Goal: Complete application form

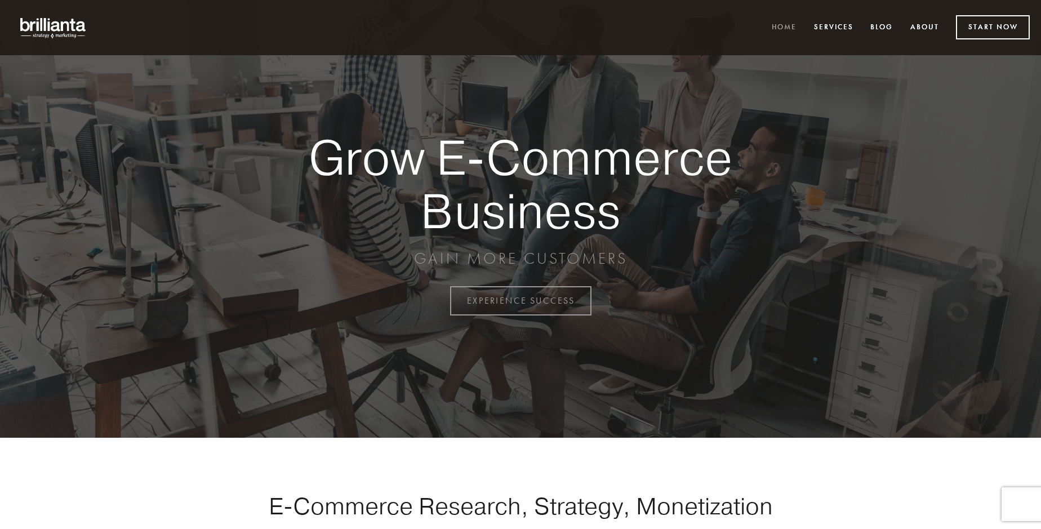
scroll to position [2954, 0]
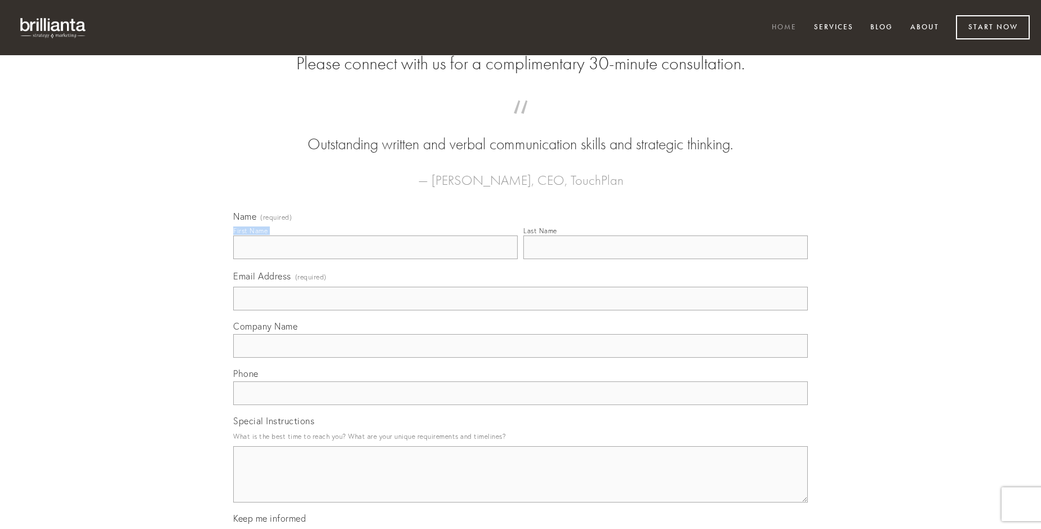
type input "[PERSON_NAME]"
click at [665, 259] on input "Last Name" at bounding box center [665, 248] width 285 height 24
type input "[PERSON_NAME]"
click at [521, 310] on input "Email Address (required)" at bounding box center [520, 299] width 575 height 24
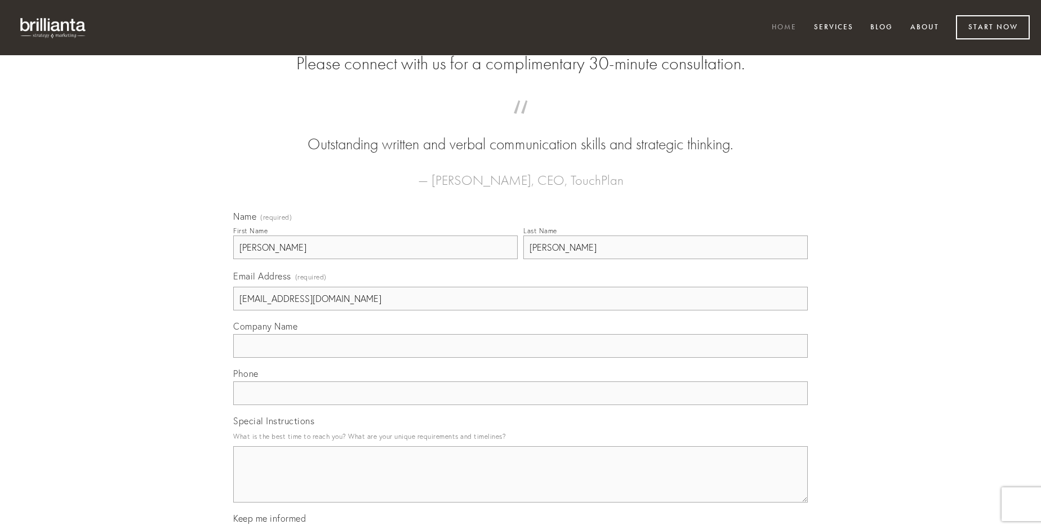
type input "[EMAIL_ADDRESS][DOMAIN_NAME]"
click at [521, 358] on input "Company Name" at bounding box center [520, 346] width 575 height 24
type input "theatrum"
click at [521, 405] on input "text" at bounding box center [520, 393] width 575 height 24
click at [521, 485] on textarea "Special Instructions" at bounding box center [520, 474] width 575 height 56
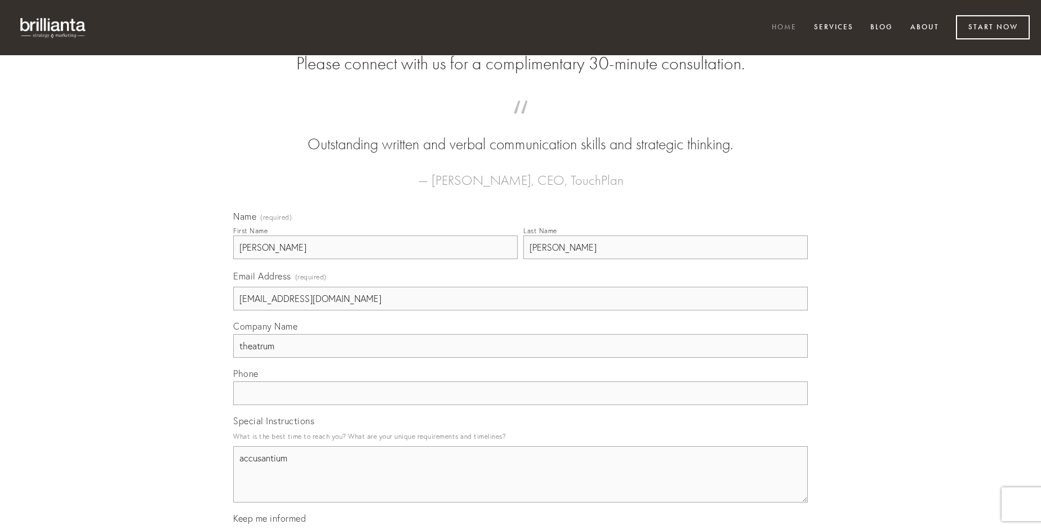
type textarea "accusantium"
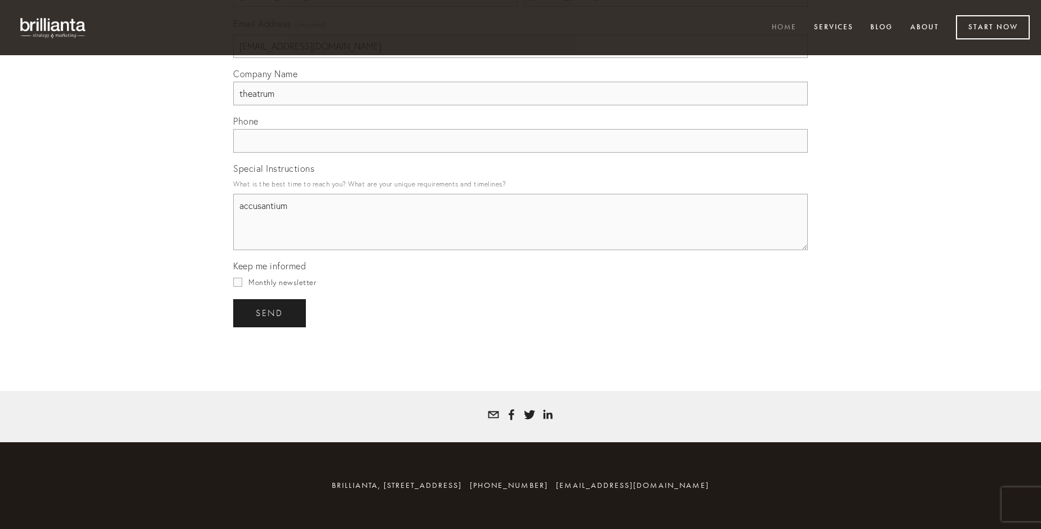
click at [270, 313] on span "send" at bounding box center [270, 313] width 28 height 10
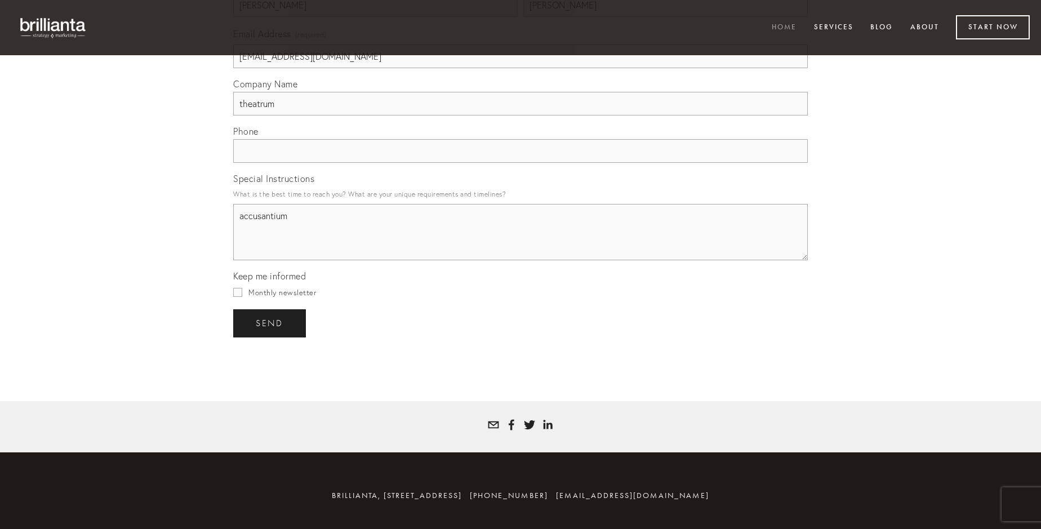
scroll to position [2920, 0]
